Goal: Task Accomplishment & Management: Manage account settings

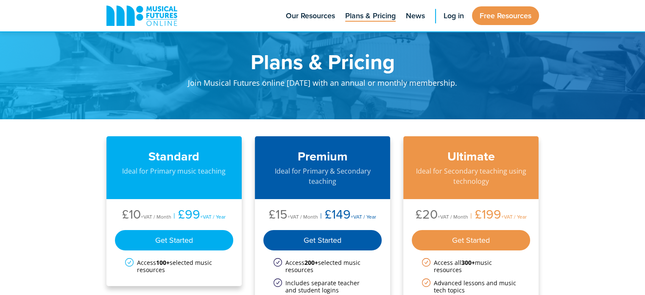
scroll to position [3, 0]
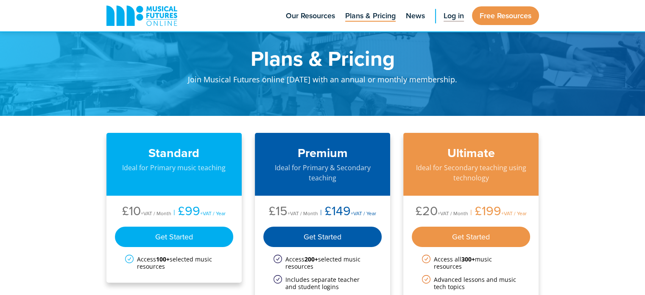
click at [446, 17] on span "Log in" at bounding box center [453, 15] width 20 height 11
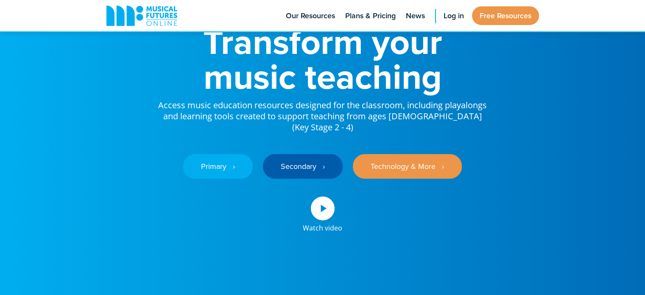
scroll to position [59, 0]
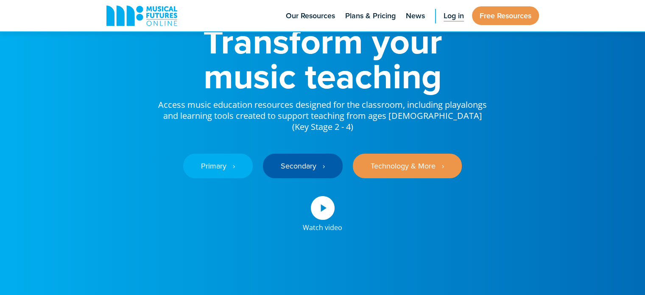
click at [455, 19] on span "Log in" at bounding box center [453, 15] width 20 height 11
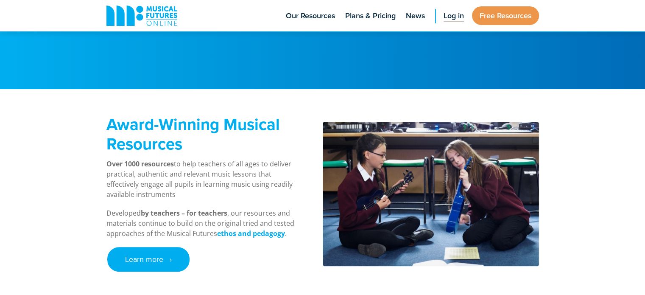
scroll to position [296, 0]
